Goal: Transaction & Acquisition: Purchase product/service

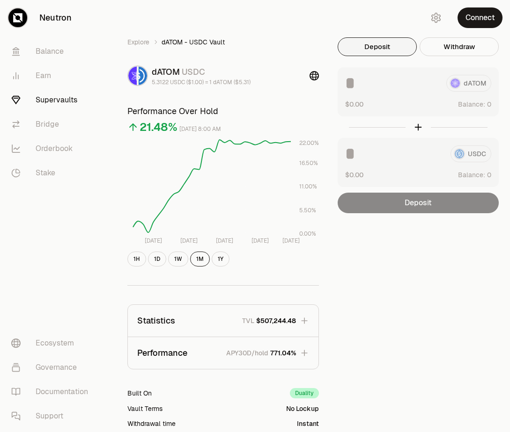
click at [473, 19] on button "Connect" at bounding box center [479, 17] width 45 height 21
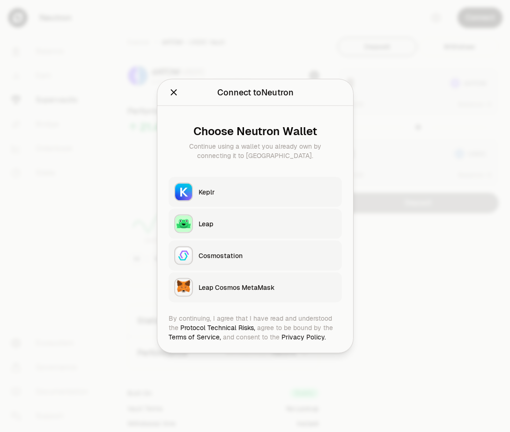
click at [261, 179] on button "Keplr" at bounding box center [254, 192] width 173 height 30
type input "********"
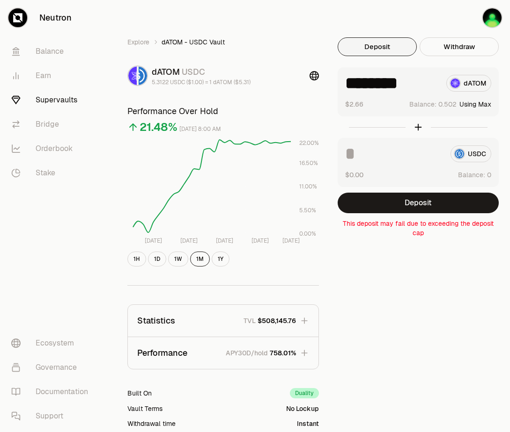
click at [479, 106] on button "Using Max" at bounding box center [475, 104] width 32 height 9
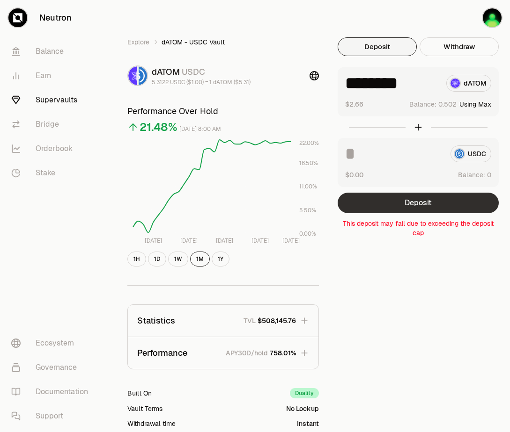
click at [422, 203] on button "Deposit" at bounding box center [417, 203] width 161 height 21
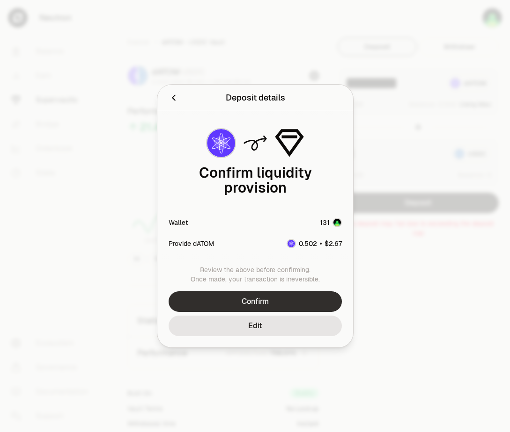
click at [262, 291] on button "Confirm" at bounding box center [254, 301] width 173 height 21
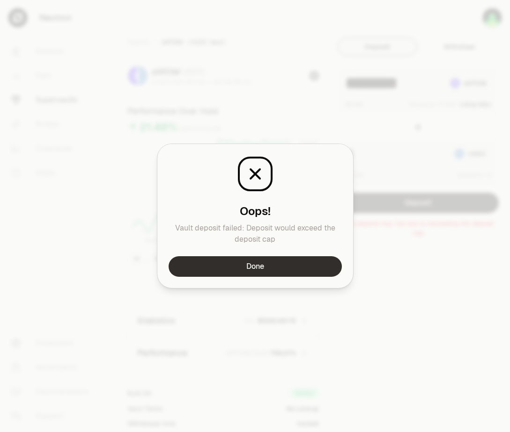
click at [260, 265] on button "Done" at bounding box center [254, 266] width 173 height 21
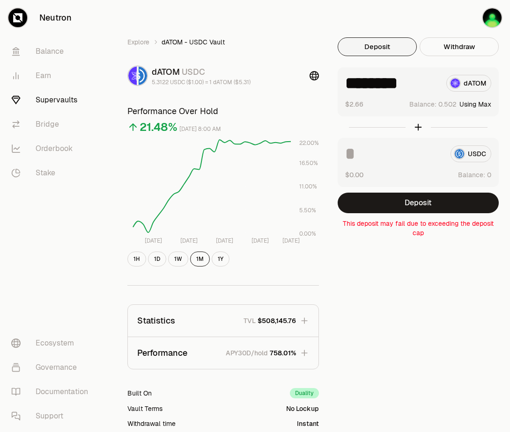
click at [42, 101] on link "Supervaults" at bounding box center [52, 100] width 97 height 24
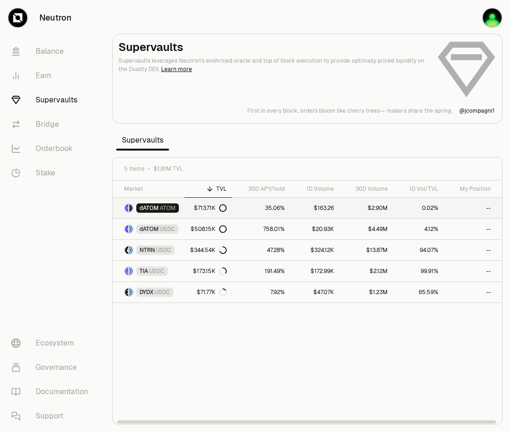
click at [165, 208] on span "ATOM" at bounding box center [168, 207] width 16 height 7
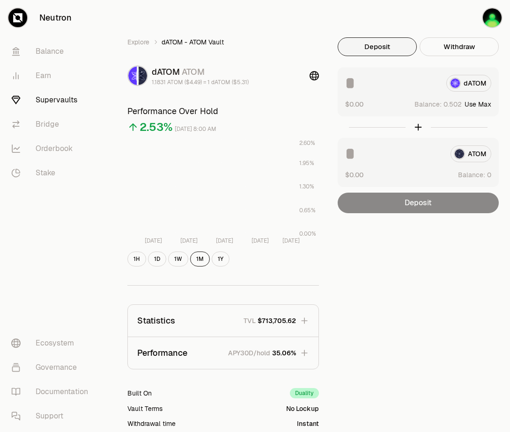
click at [481, 105] on button "Use Max" at bounding box center [477, 104] width 27 height 9
type input "********"
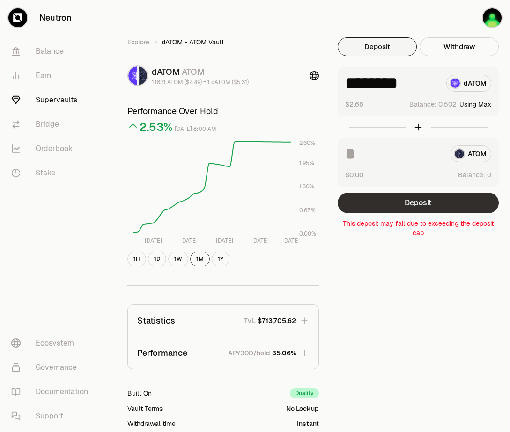
click at [415, 205] on button "Deposit" at bounding box center [417, 203] width 161 height 21
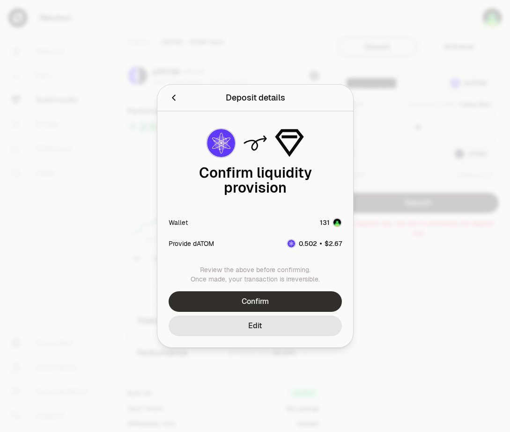
click at [271, 292] on button "Confirm" at bounding box center [254, 301] width 173 height 21
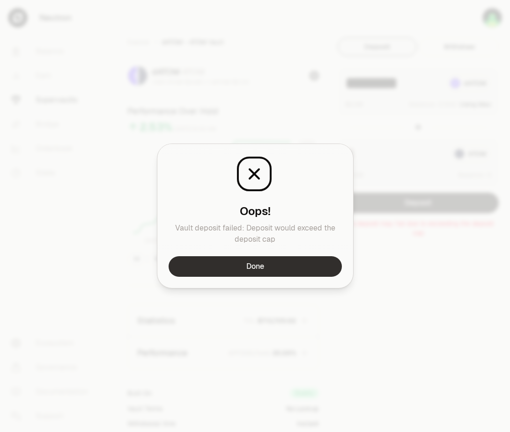
click at [249, 267] on button "Done" at bounding box center [254, 266] width 173 height 21
